Goal: Check status: Check status

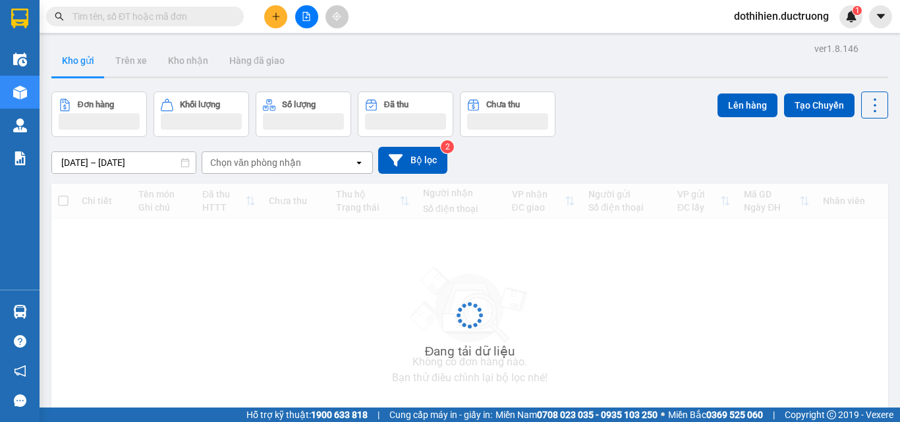
click at [198, 21] on input "text" at bounding box center [150, 16] width 156 height 14
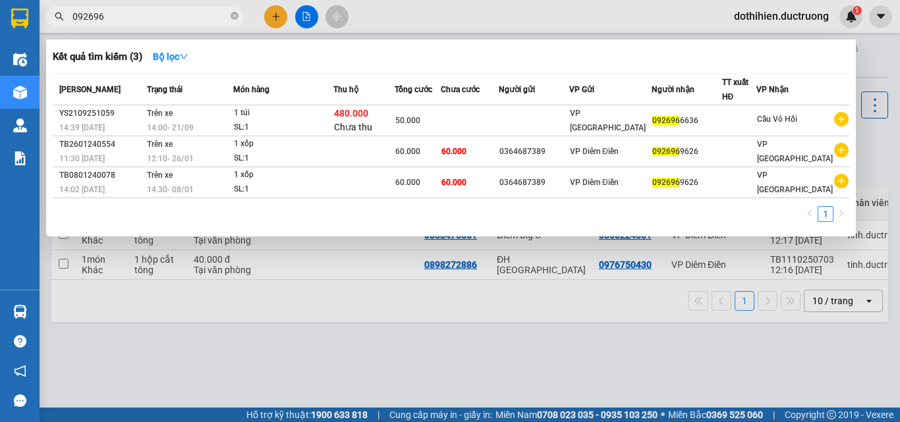
click at [136, 14] on input "092696" at bounding box center [150, 16] width 156 height 14
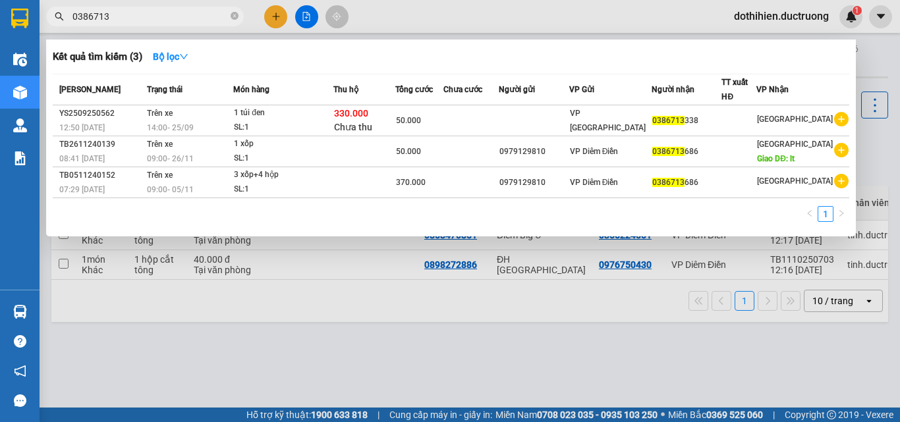
type input "0386713"
click at [141, 24] on span "0386713" at bounding box center [145, 17] width 198 height 20
click at [142, 21] on input "0386713" at bounding box center [150, 16] width 156 height 14
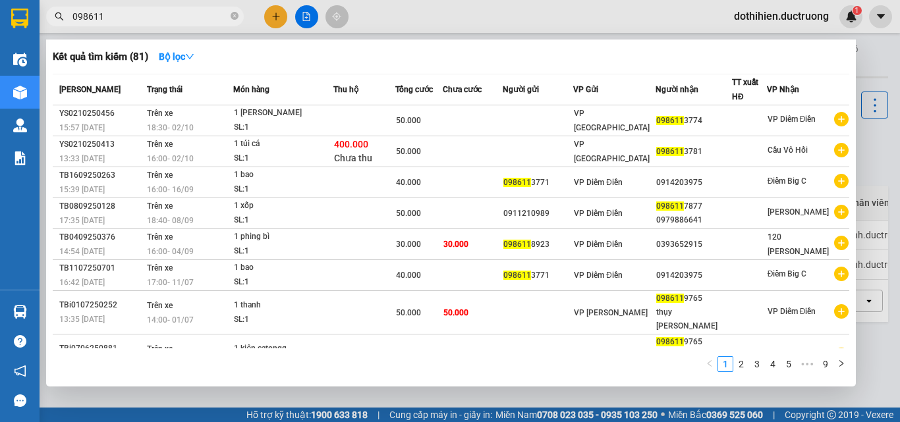
type input "098611"
